Goal: Information Seeking & Learning: Learn about a topic

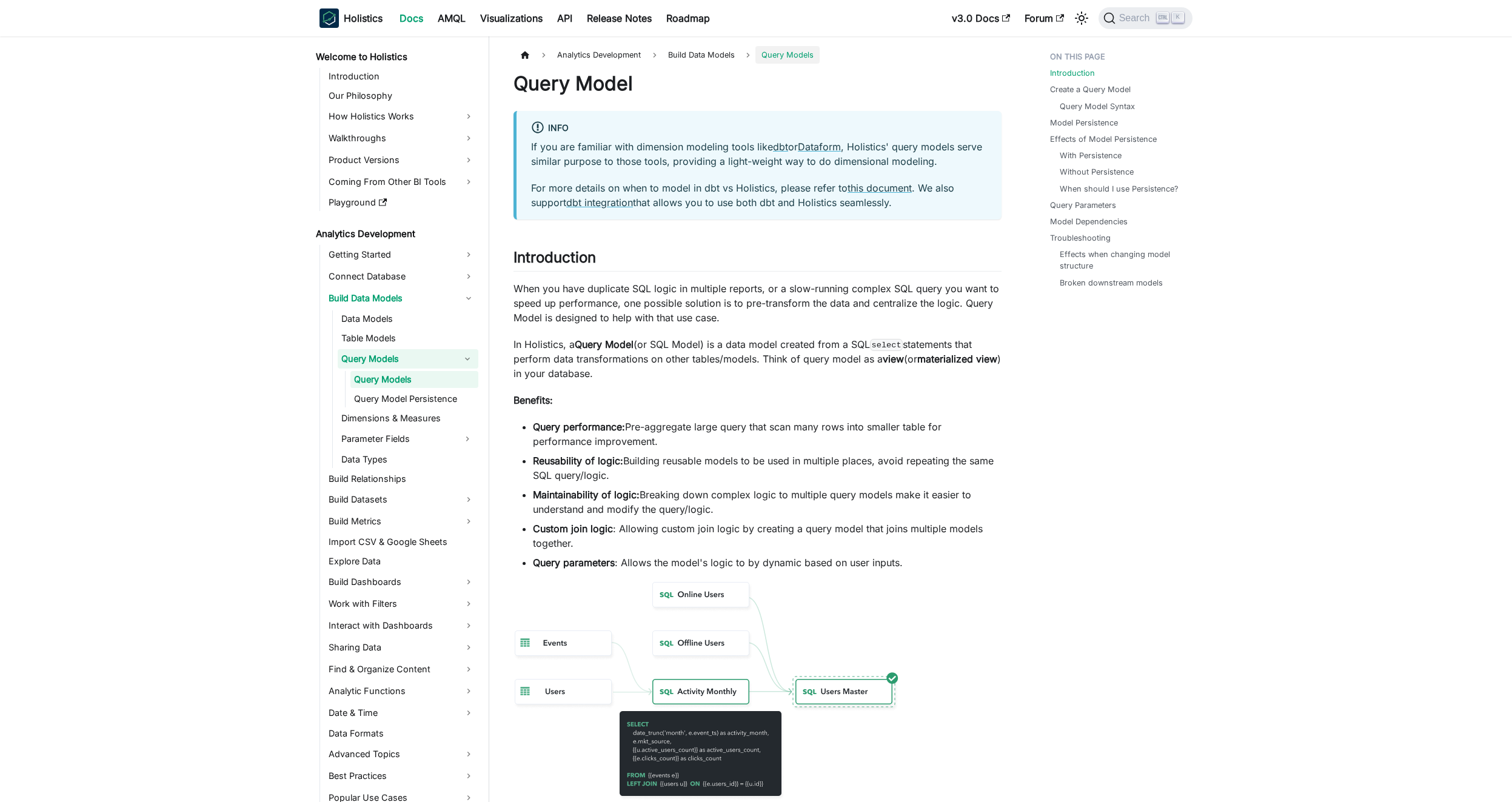
click at [764, 195] on p "For more details on when to model in dbt vs Holistics, please refer to this doc…" at bounding box center [759, 195] width 456 height 29
click at [729, 199] on p "For more details on when to model in dbt vs Holistics, please refer to this doc…" at bounding box center [759, 195] width 456 height 29
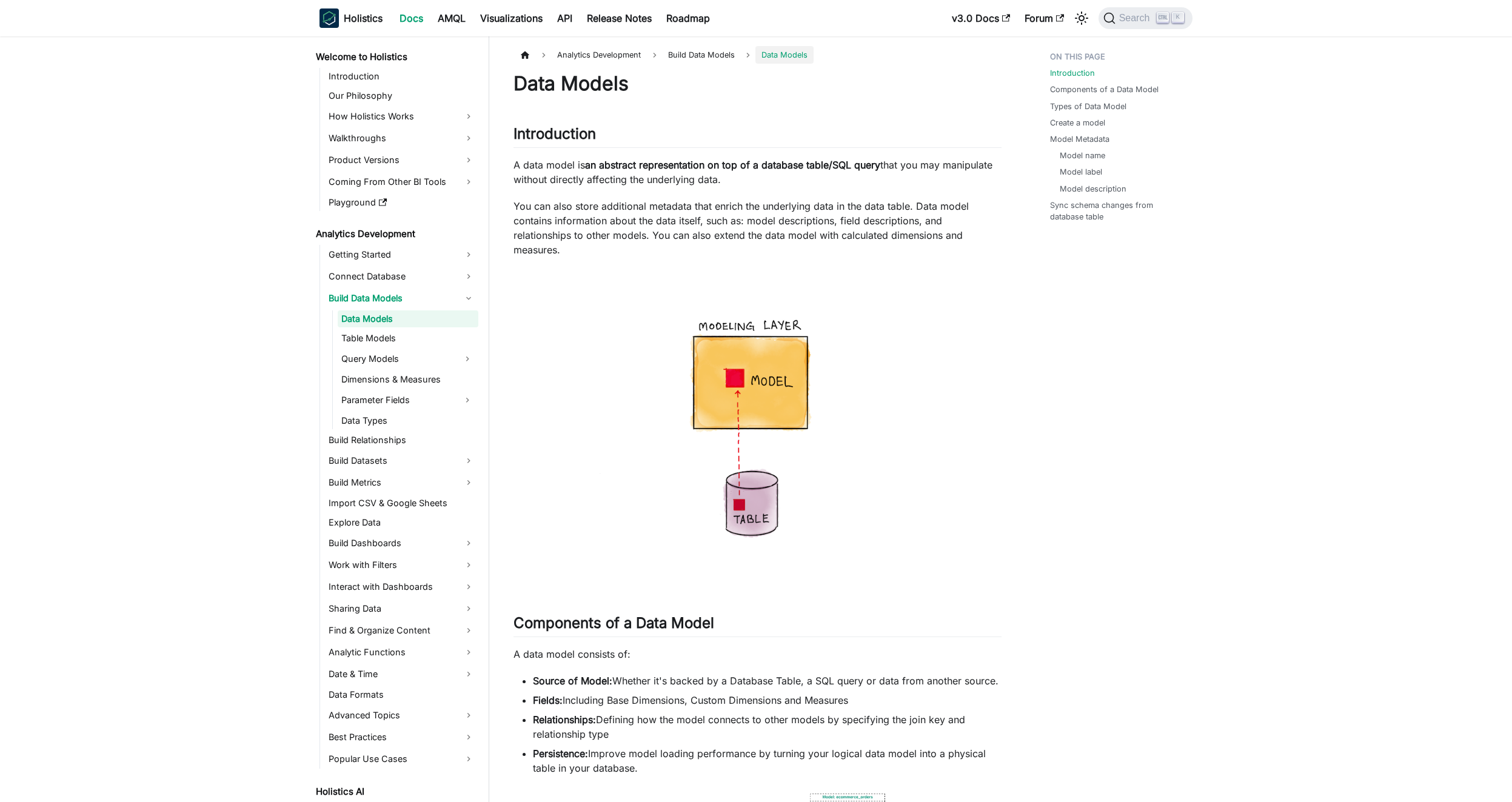
click at [618, 212] on p "You can also store additional metadata that enrich the underlying data in the d…" at bounding box center [758, 228] width 488 height 58
click at [724, 135] on h2 "Introduction ​" at bounding box center [758, 136] width 488 height 23
